Goal: Task Accomplishment & Management: Complete application form

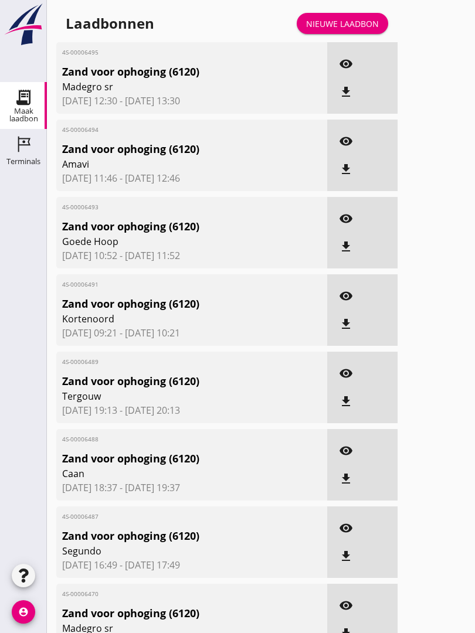
click at [361, 25] on link "Nieuwe laadbon" at bounding box center [342, 23] width 91 height 21
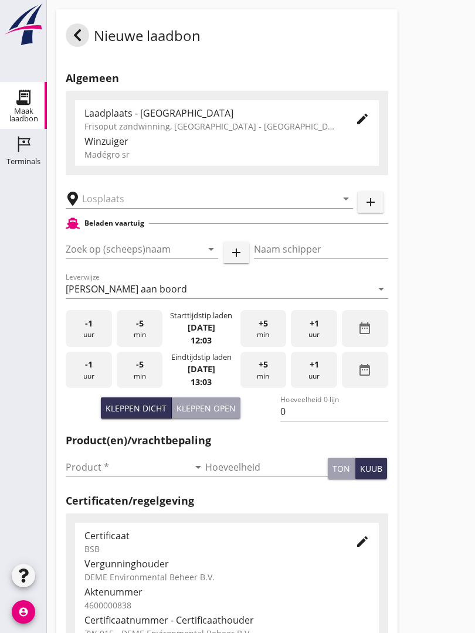
click at [175, 208] on input "text" at bounding box center [201, 198] width 238 height 19
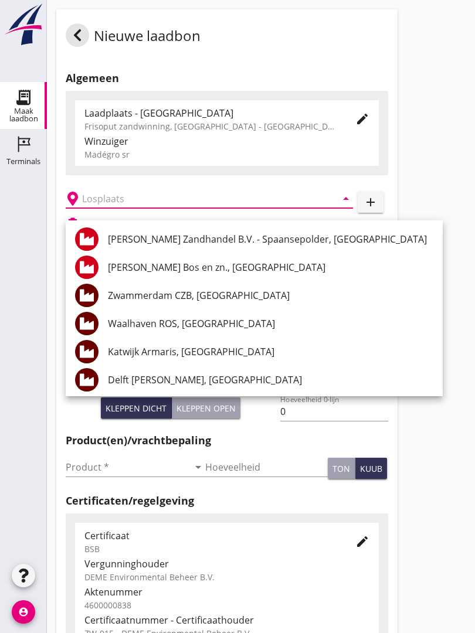
click at [172, 202] on input "text" at bounding box center [201, 198] width 238 height 19
click at [232, 324] on div "Waalhaven ROS, [GEOGRAPHIC_DATA]" at bounding box center [270, 324] width 325 height 14
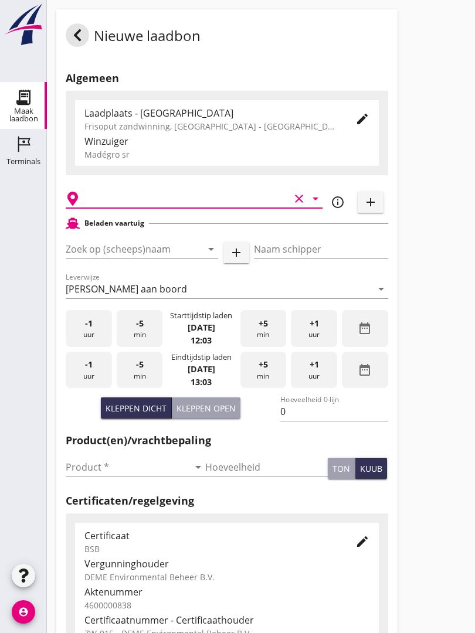
type input "Waalhaven ROS, [GEOGRAPHIC_DATA]"
click at [162, 249] on div "Zoek op (scheeps)naam arrow_drop_down add" at bounding box center [157, 252] width 183 height 38
click at [169, 259] on input "Zoek op (scheeps)naam" at bounding box center [126, 249] width 120 height 19
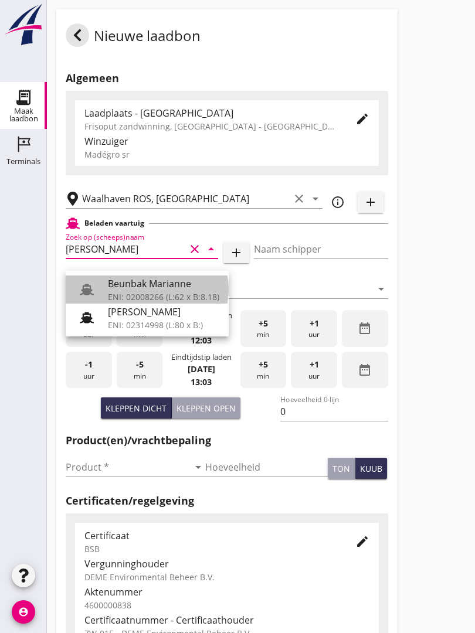
click at [170, 281] on div "Beunbak Marianne" at bounding box center [163, 284] width 111 height 14
type input "Beunbak Marianne"
type input "[PERSON_NAME]"
type input "551"
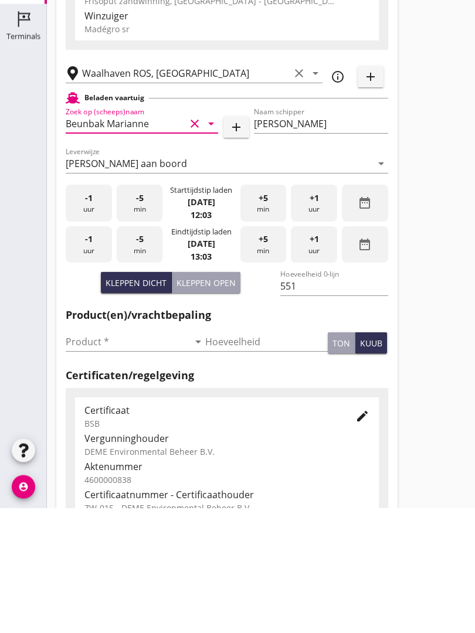
click at [97, 458] on input "Product *" at bounding box center [127, 467] width 123 height 19
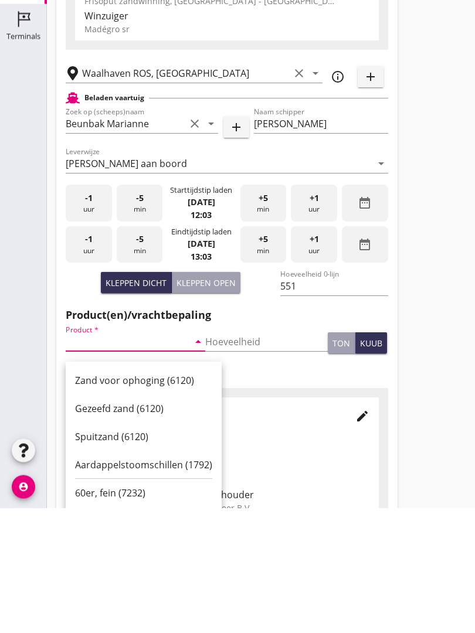
click at [155, 499] on div "Zand voor ophoging (6120)" at bounding box center [143, 506] width 137 height 14
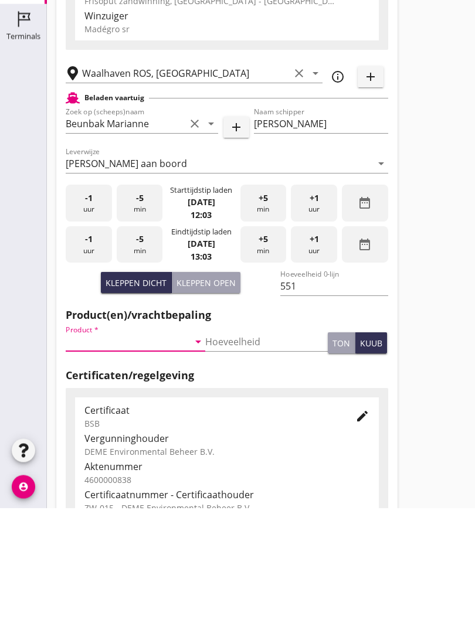
type input "Zand voor ophoging (6120)"
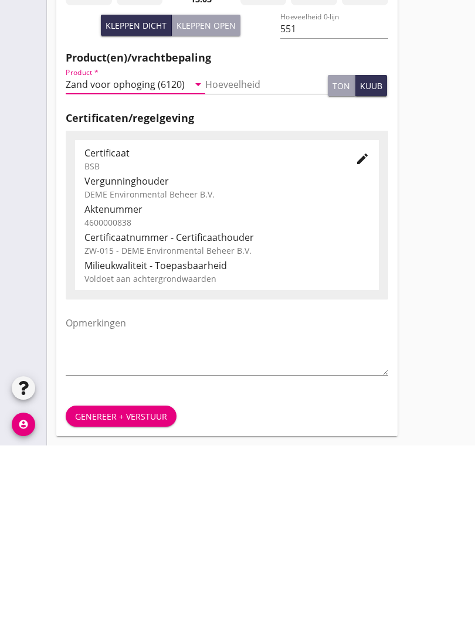
scroll to position [205, 0]
click at [146, 598] on div "Genereer + verstuur" at bounding box center [121, 604] width 92 height 12
